Goal: Task Accomplishment & Management: Manage account settings

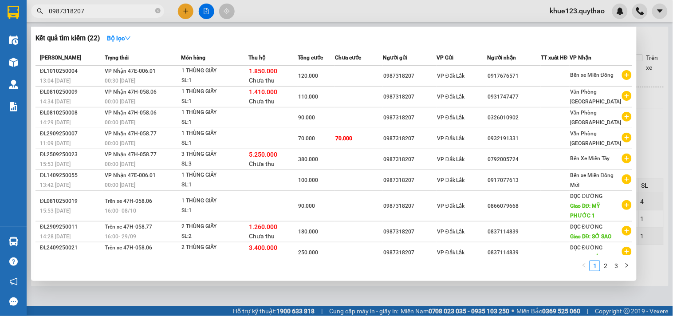
click at [583, 15] on div at bounding box center [336, 158] width 673 height 316
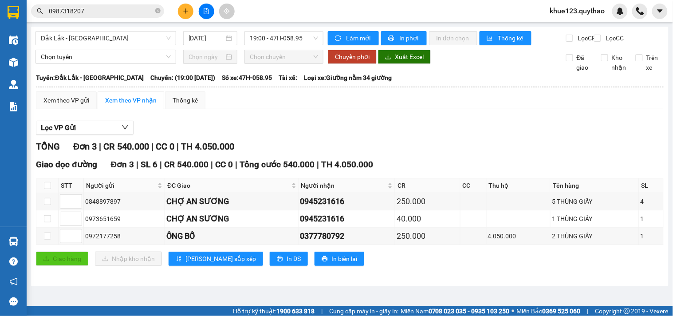
click at [579, 9] on span "khue123.quythao" at bounding box center [577, 10] width 69 height 11
click at [559, 29] on span "Đăng xuất" at bounding box center [581, 28] width 51 height 10
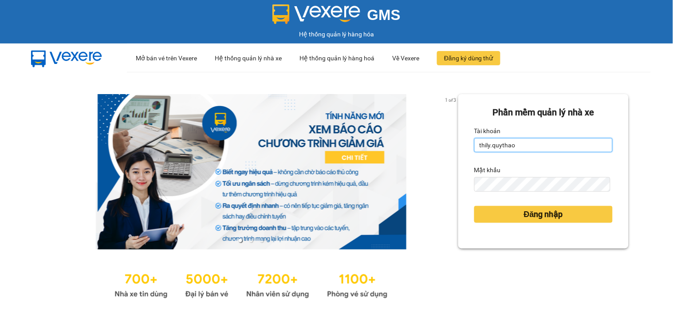
click at [518, 145] on input "thily.quythao" at bounding box center [543, 145] width 138 height 14
click at [518, 144] on input "thily.quythao" at bounding box center [543, 145] width 138 height 14
type input "meo.quythao"
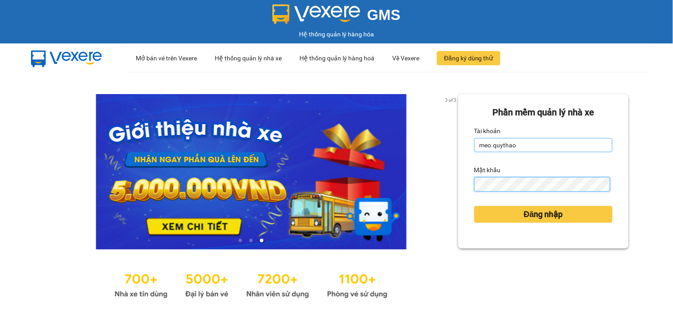
click at [474, 206] on button "Đăng nhập" at bounding box center [543, 214] width 138 height 17
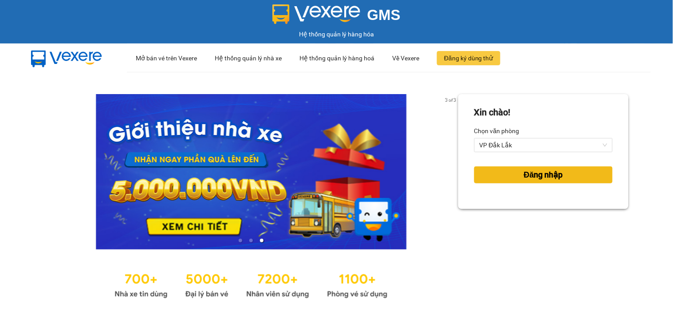
click at [553, 172] on span "Đăng nhập" at bounding box center [543, 174] width 39 height 12
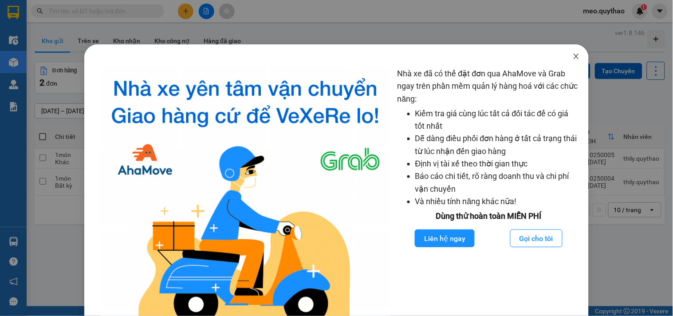
click at [574, 55] on icon "close" at bounding box center [576, 56] width 5 height 5
